Goal: Navigation & Orientation: Find specific page/section

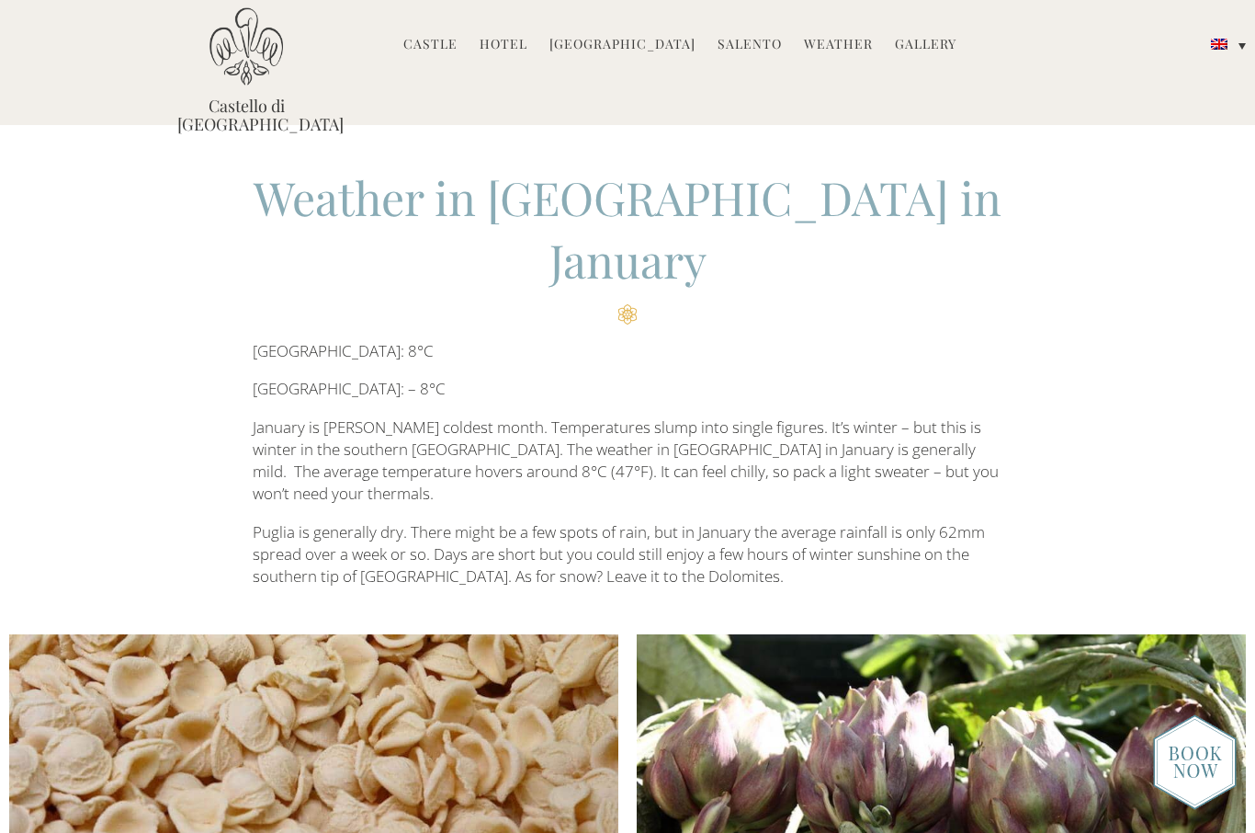
click at [525, 46] on link "Hotel" at bounding box center [504, 45] width 48 height 21
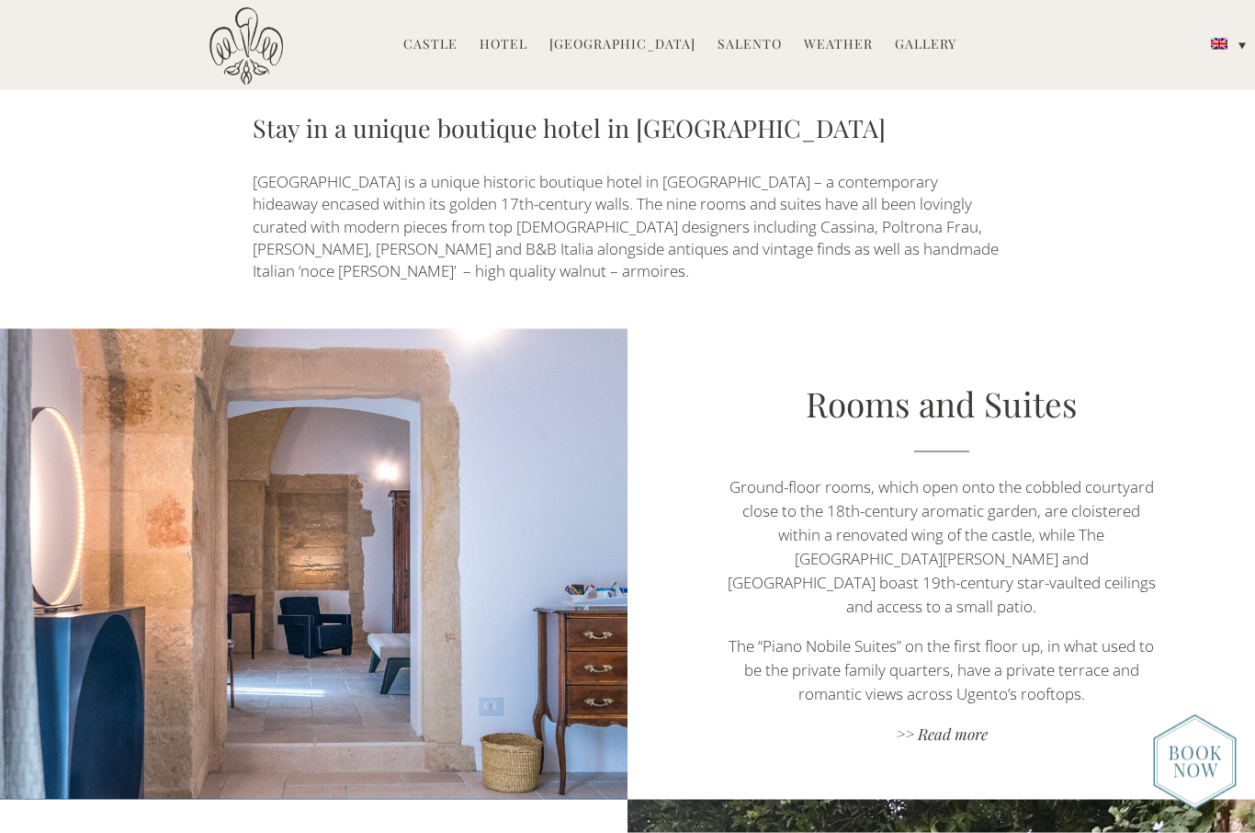
scroll to position [867, 0]
click at [981, 722] on link ">> Read more" at bounding box center [940, 734] width 439 height 25
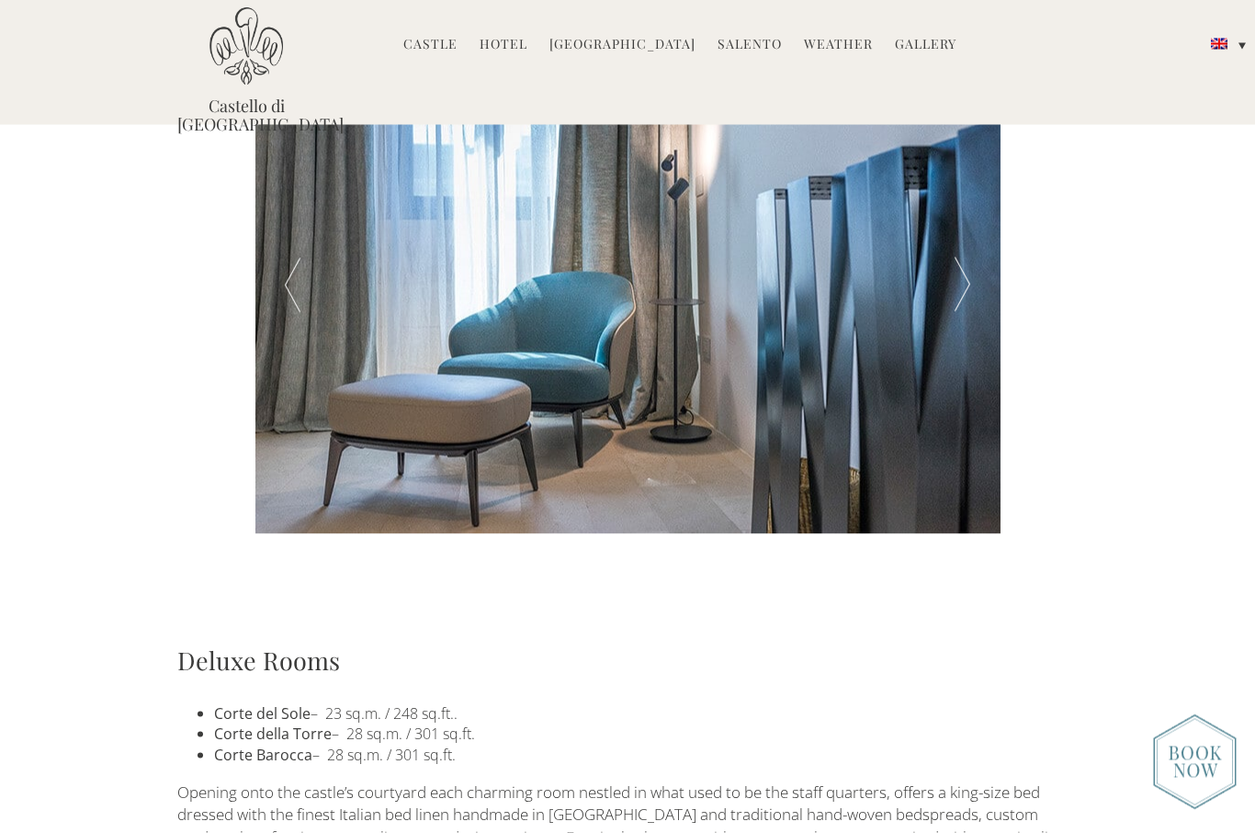
scroll to position [684, 0]
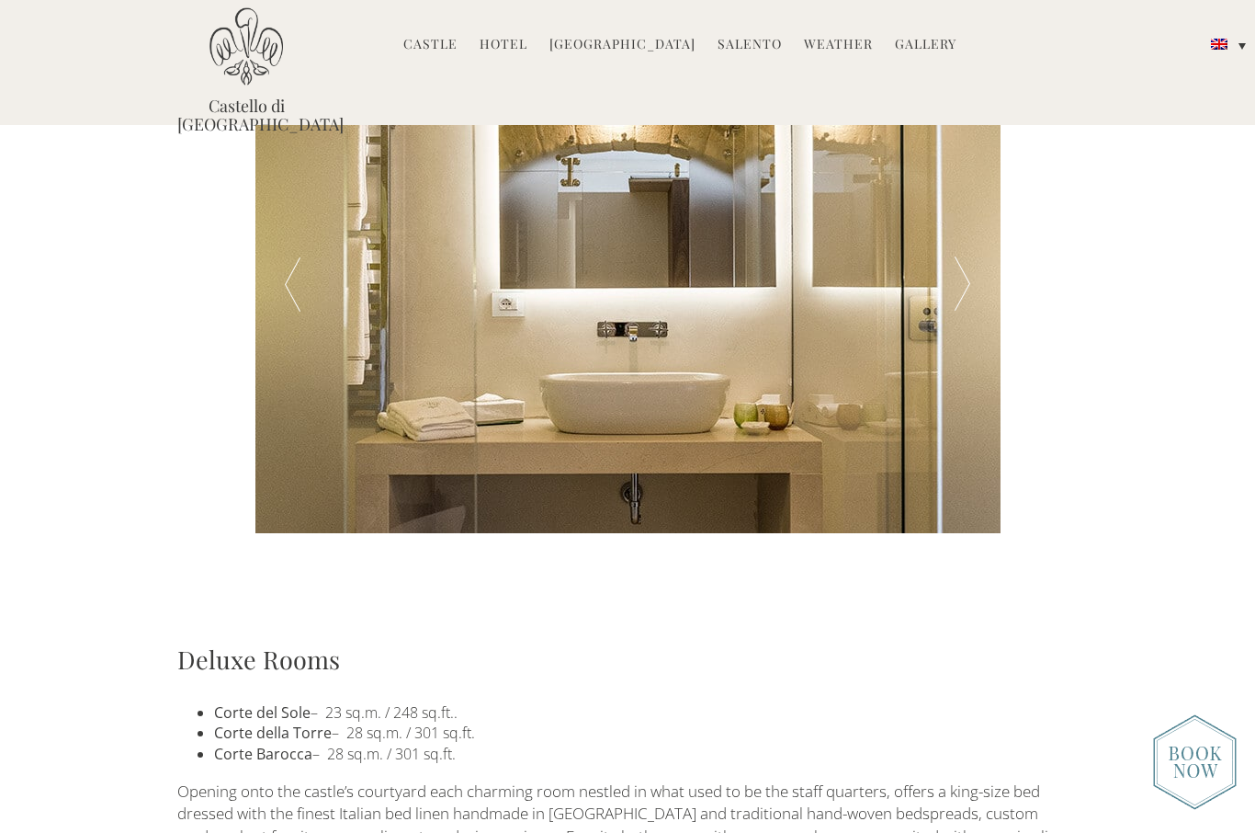
click at [634, 41] on link "[GEOGRAPHIC_DATA]" at bounding box center [623, 45] width 146 height 21
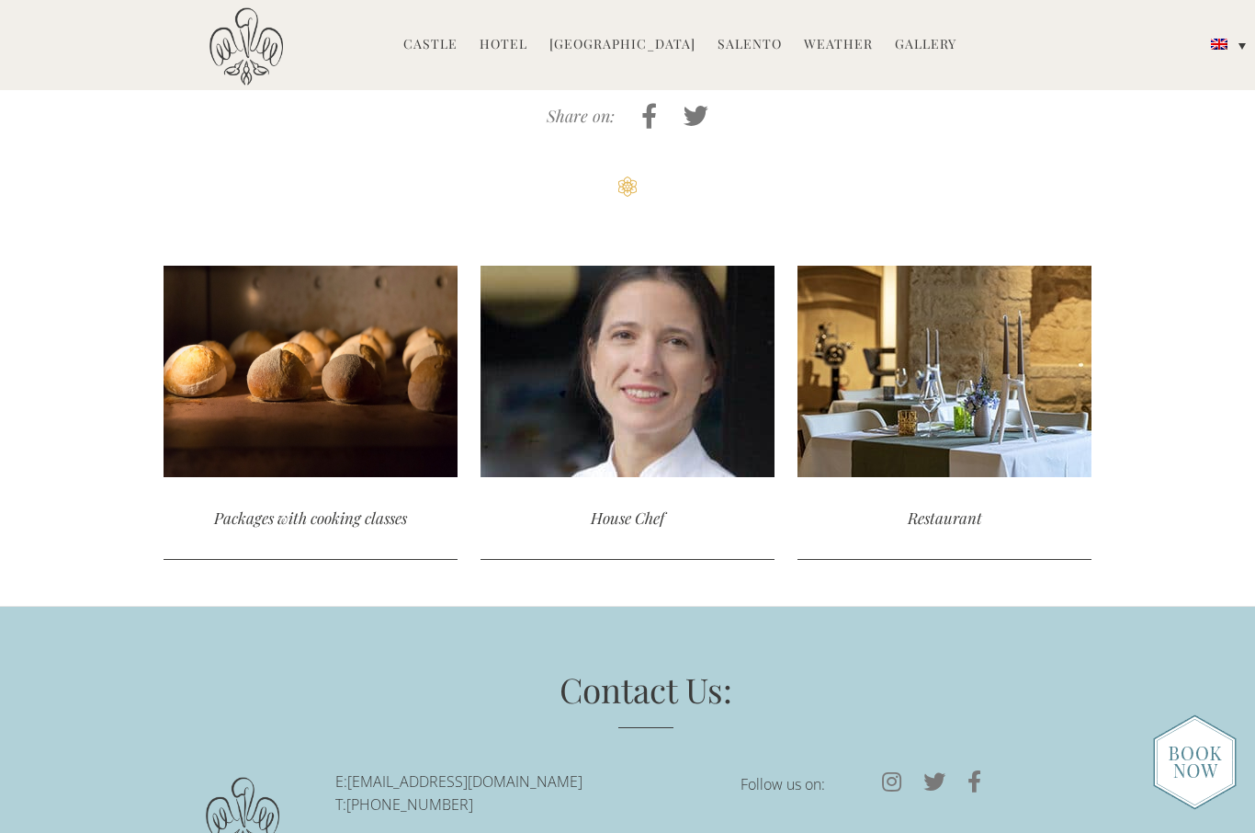
scroll to position [4411, 0]
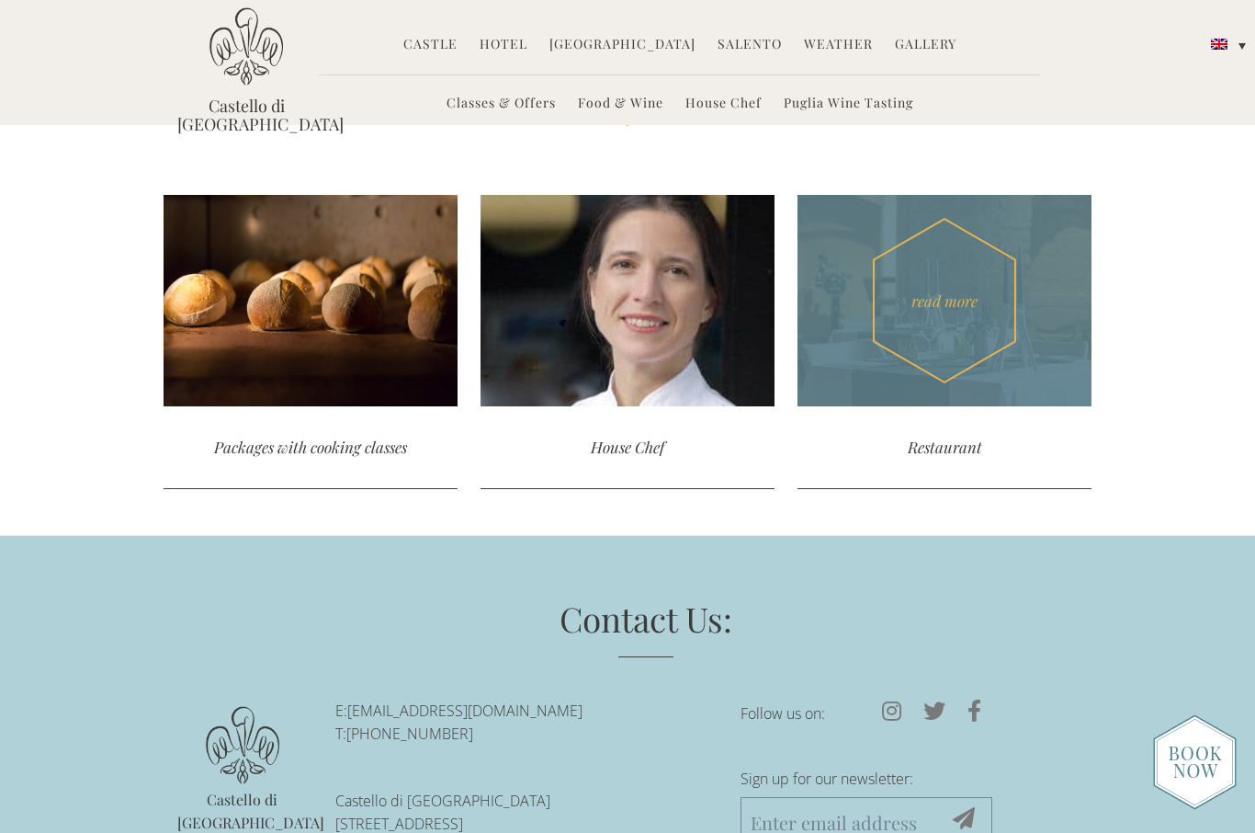
click at [957, 406] on div "Restaurant" at bounding box center [945, 447] width 294 height 82
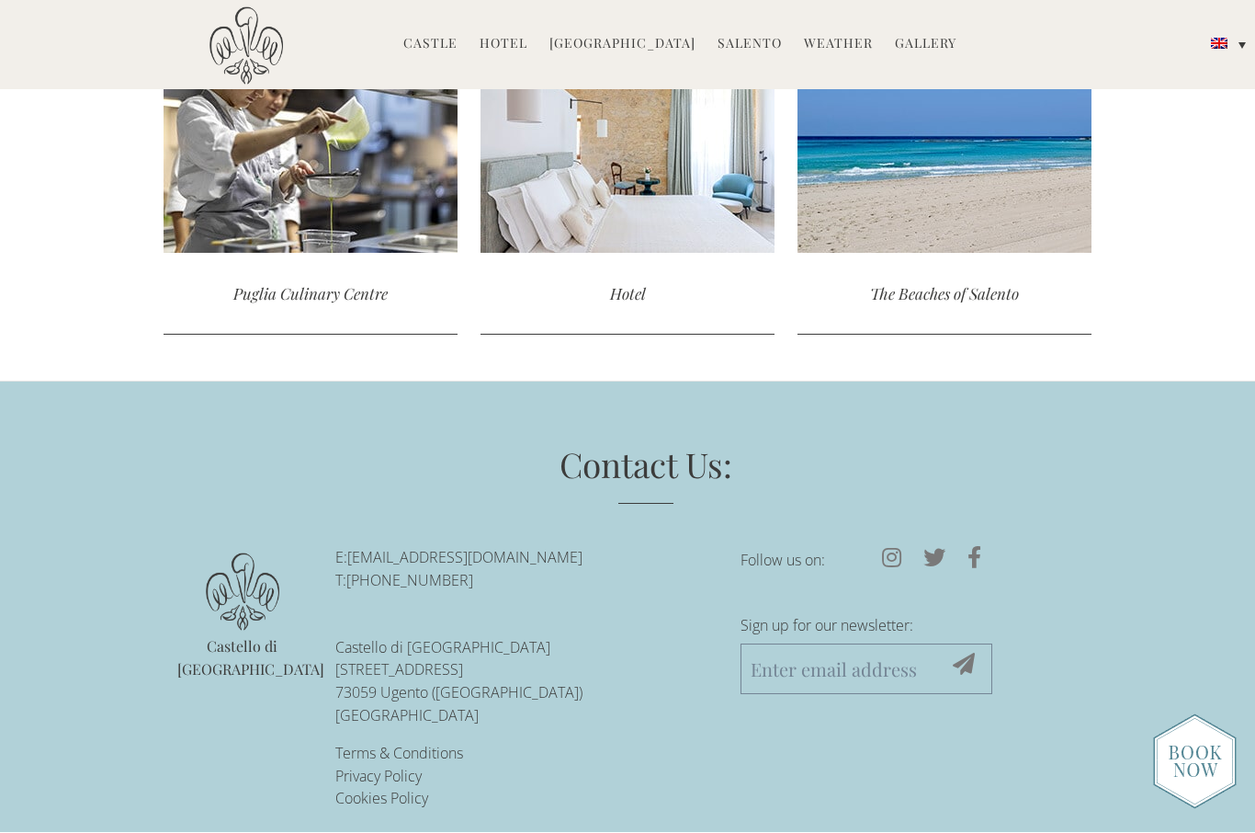
scroll to position [3675, 0]
